Goal: Go to known website: Go to known website

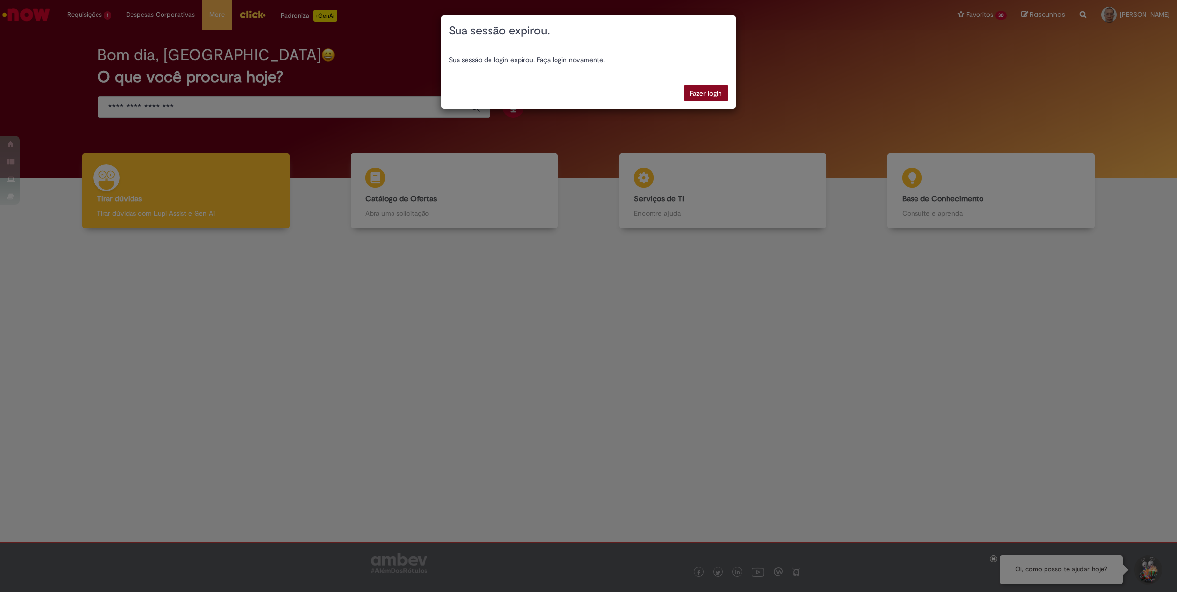
click at [700, 92] on button "Fazer login" at bounding box center [705, 93] width 45 height 17
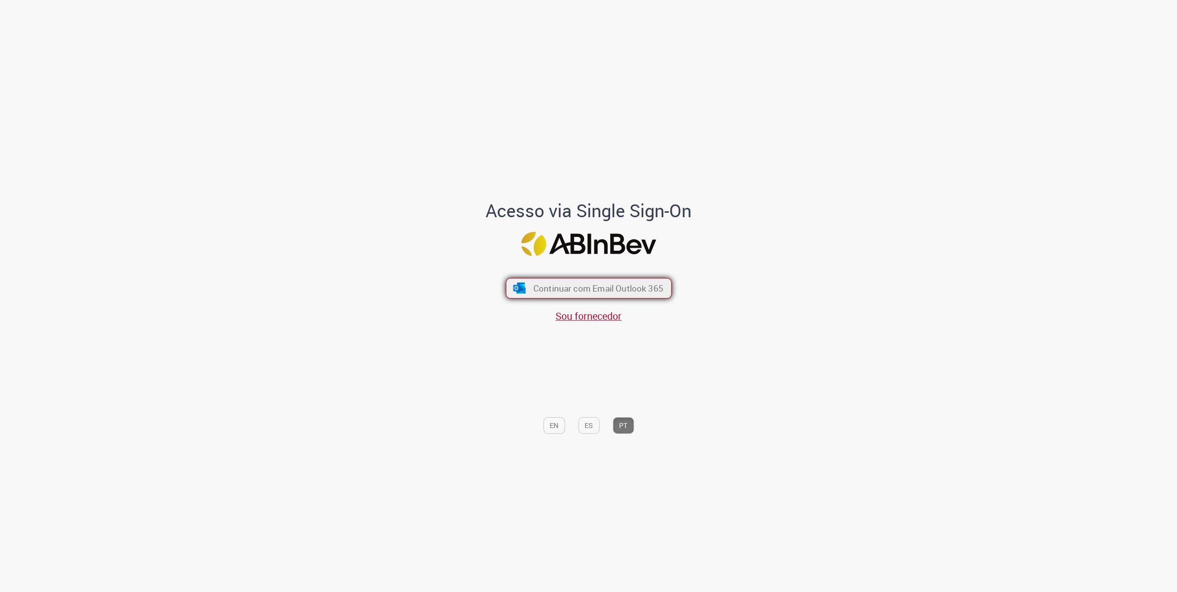
click at [532, 291] on button "Continuar com Email Outlook 365" at bounding box center [589, 288] width 166 height 21
